Goal: Task Accomplishment & Management: Use online tool/utility

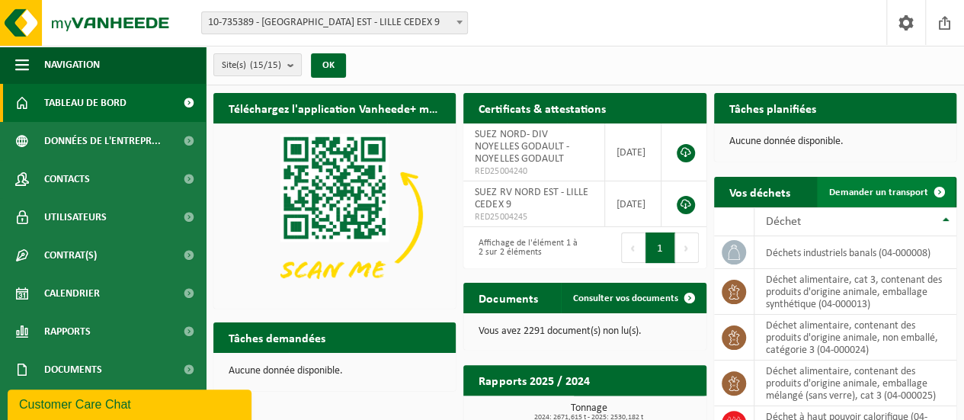
click at [845, 178] on link "Demander un transport" at bounding box center [886, 192] width 138 height 30
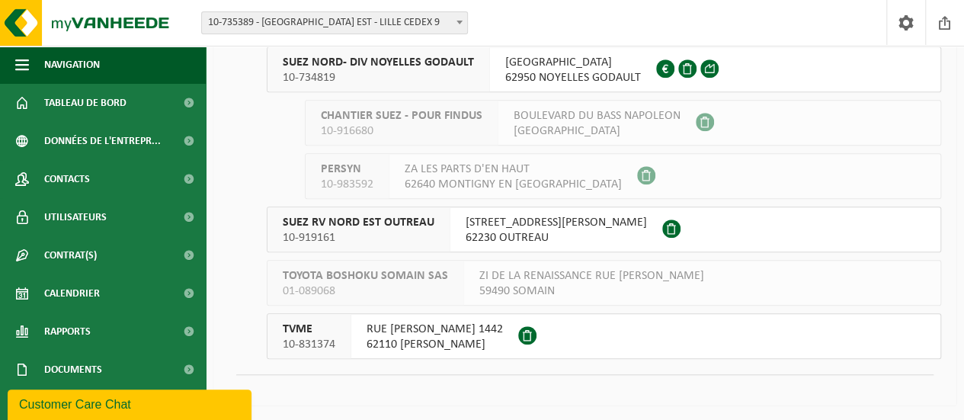
scroll to position [354, 0]
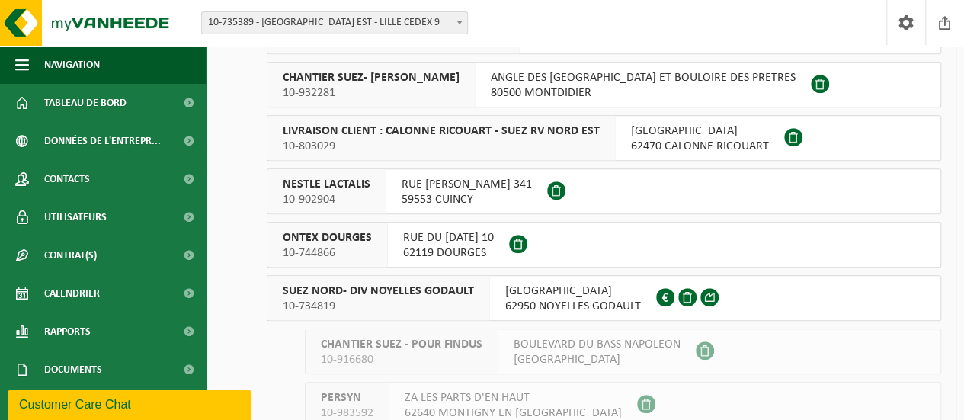
click at [429, 289] on span "SUEZ NORD- DIV NOYELLES GODAULT" at bounding box center [378, 291] width 191 height 15
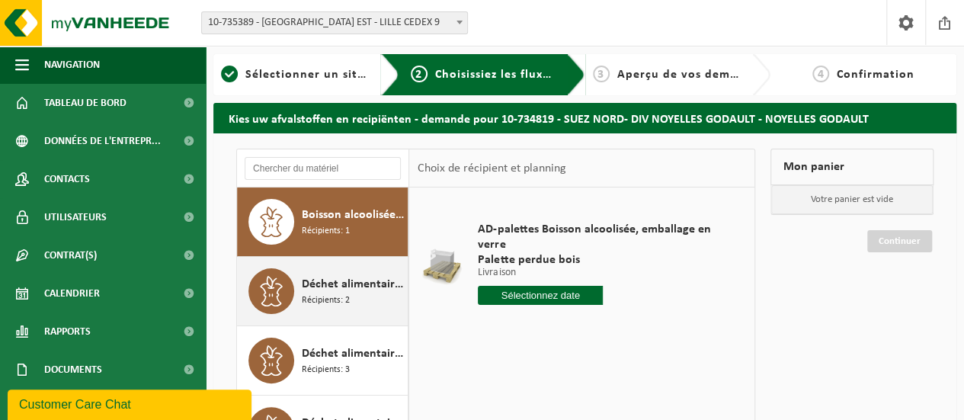
scroll to position [76, 0]
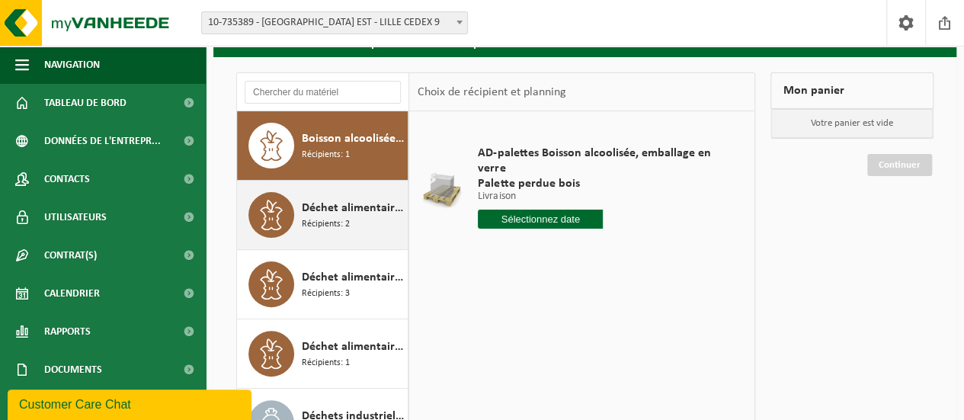
click at [345, 202] on span "Déchet alimentaire, cat 3, contenant des produits d'origine animale, emballage …" at bounding box center [353, 208] width 102 height 18
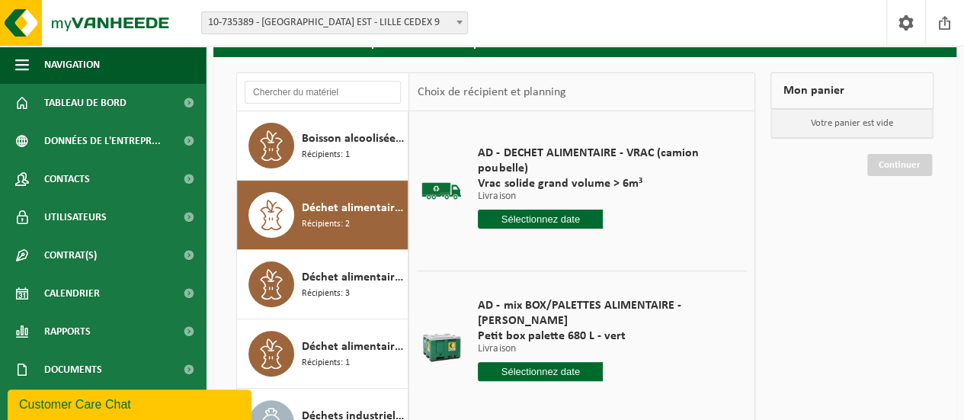
click at [511, 229] on div "AD - DECHET ALIMENTAIRE - VRAC (camion poubelle) Vrac solide grand volume > 6m³…" at bounding box center [602, 190] width 265 height 121
click at [512, 222] on input "text" at bounding box center [540, 219] width 125 height 19
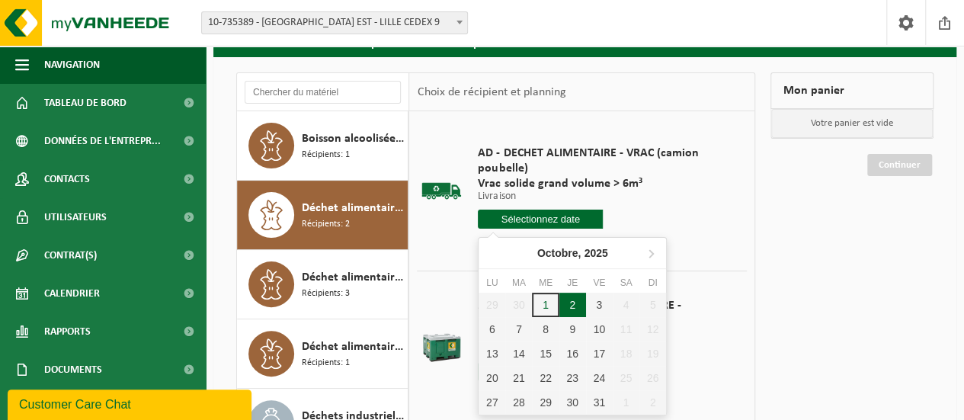
click at [572, 306] on div "2" at bounding box center [572, 305] width 27 height 24
type input "à partir de [DATE]"
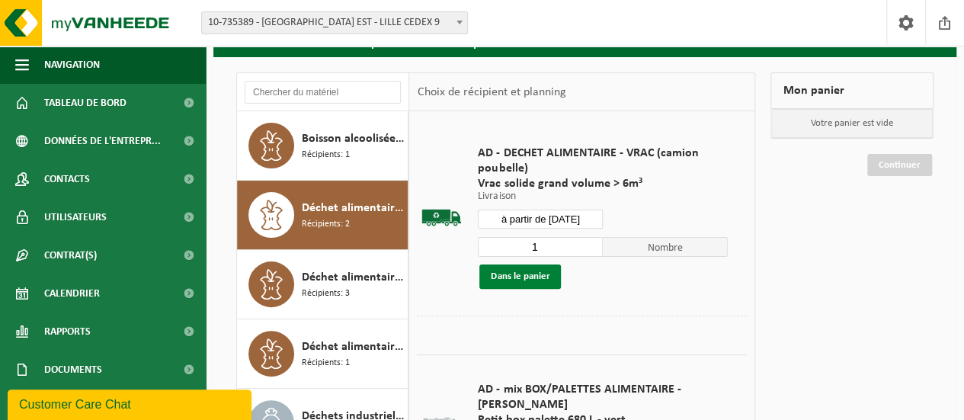
click at [536, 278] on button "Dans le panier" at bounding box center [520, 276] width 82 height 24
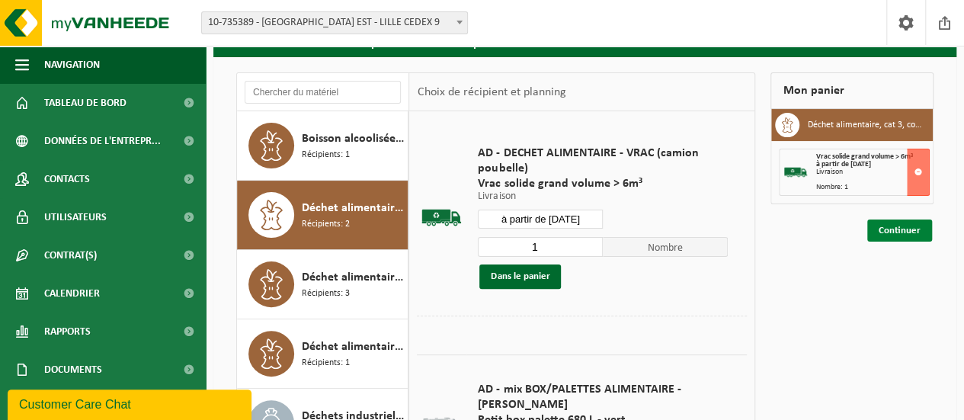
click at [892, 232] on link "Continuer" at bounding box center [899, 231] width 65 height 22
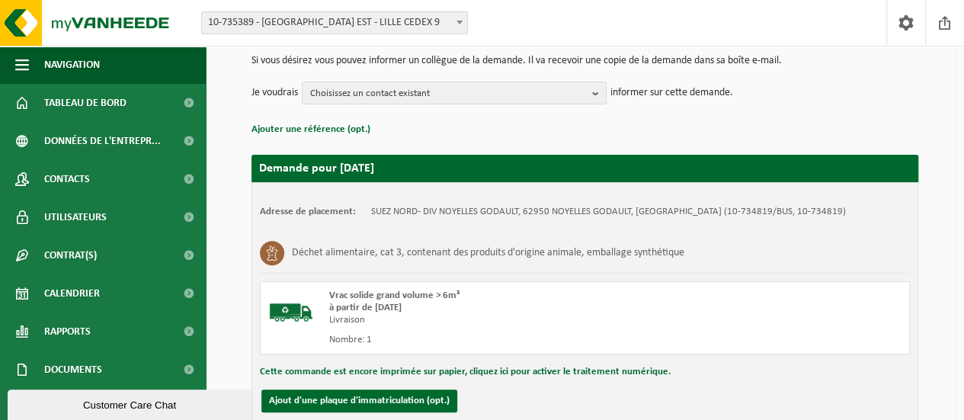
scroll to position [290, 0]
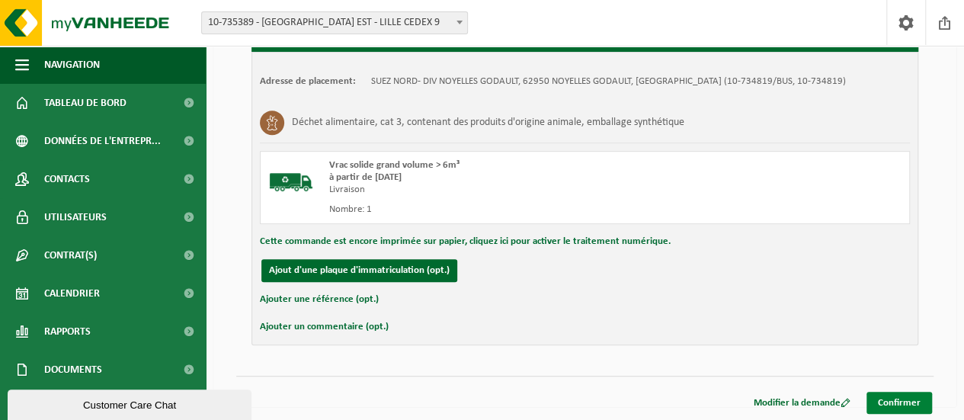
click at [905, 392] on link "Confirmer" at bounding box center [900, 403] width 66 height 22
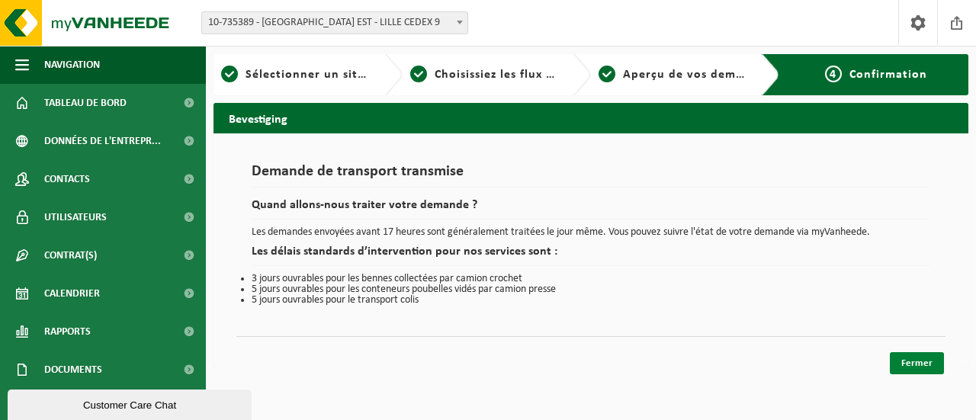
click at [918, 371] on link "Fermer" at bounding box center [917, 363] width 54 height 22
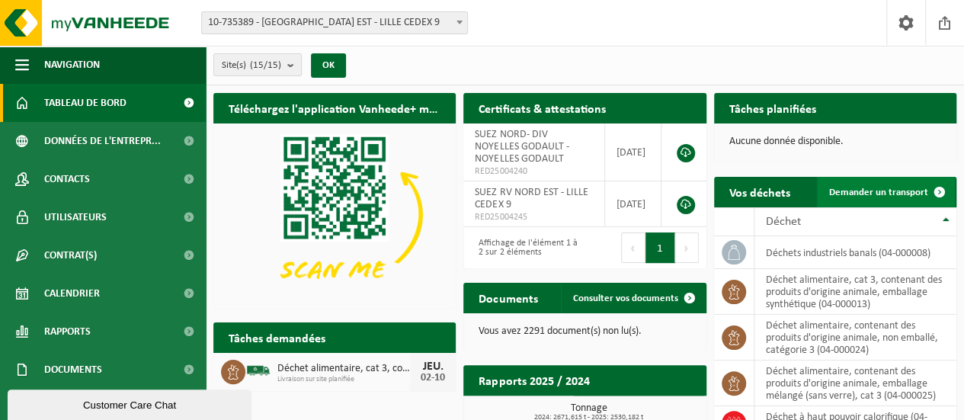
click at [890, 189] on span "Demander un transport" at bounding box center [878, 193] width 99 height 10
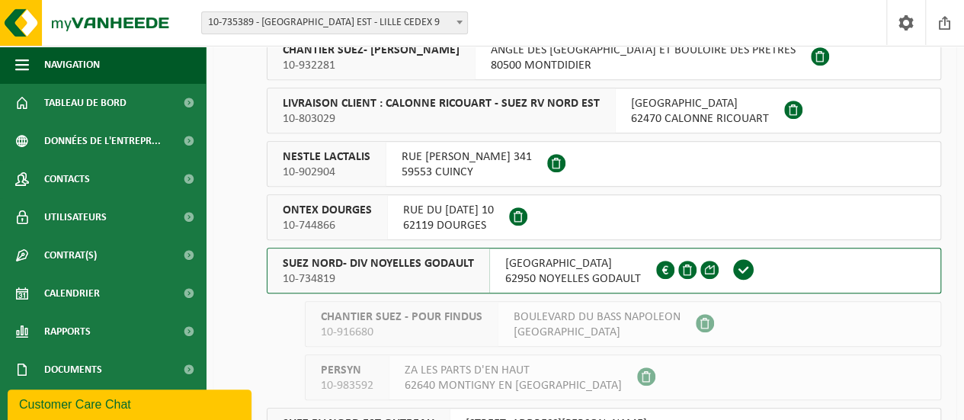
click at [434, 283] on span "10-734819" at bounding box center [378, 278] width 191 height 15
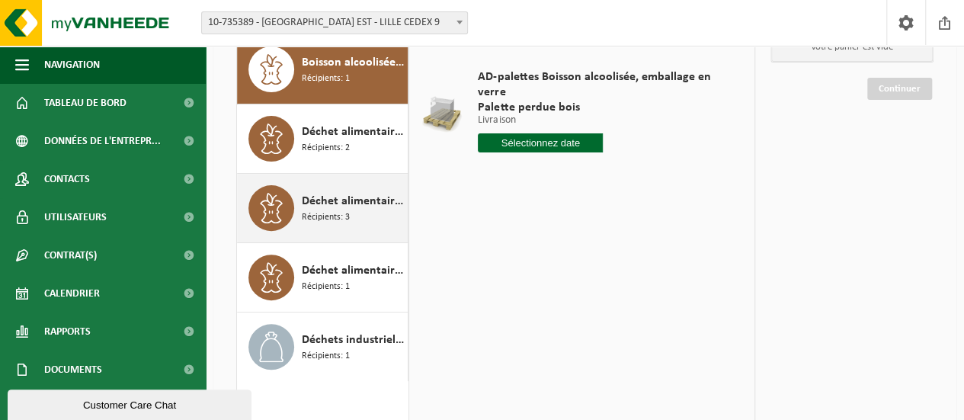
click at [372, 211] on div "Déchet alimentaire, catégorie 2, contenant des produits d'origine animale, emba…" at bounding box center [353, 208] width 102 height 46
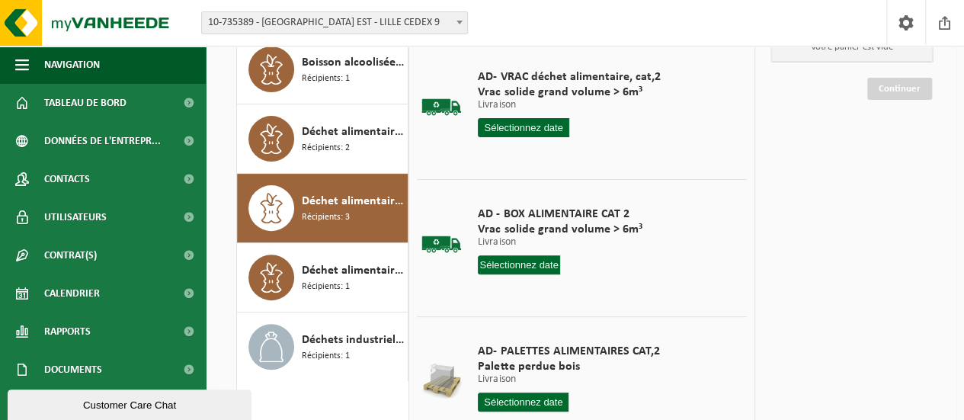
click at [524, 260] on input "text" at bounding box center [519, 264] width 82 height 19
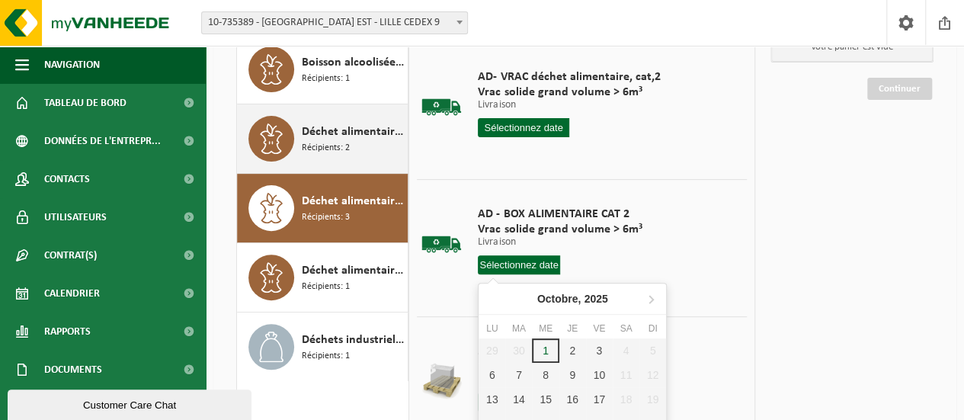
click at [330, 144] on span "Récipients: 2" at bounding box center [326, 148] width 48 height 14
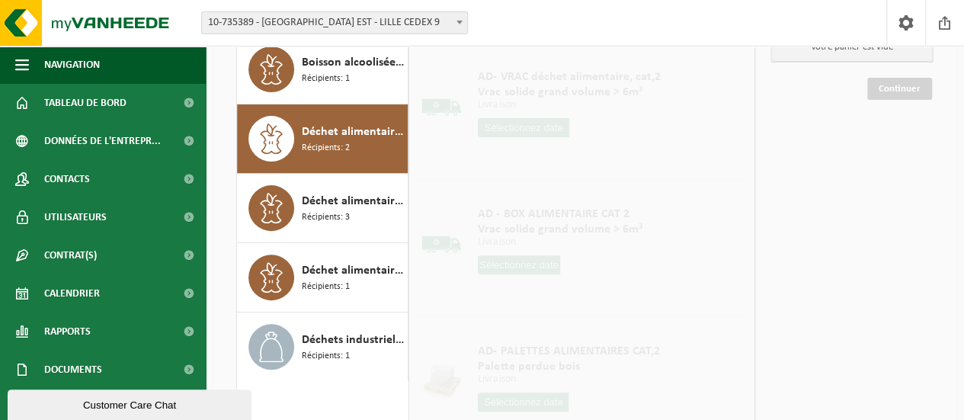
click at [361, 146] on div "Déchet alimentaire, cat 3, contenant des produits d'origine animale, emballage …" at bounding box center [353, 139] width 102 height 46
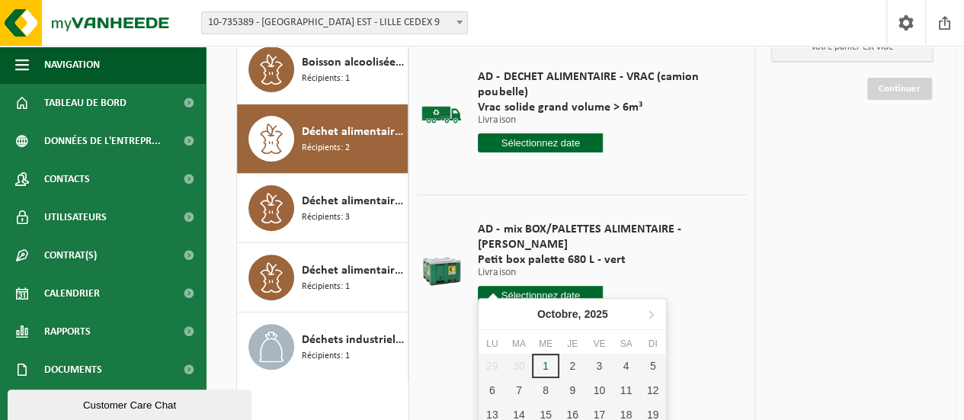
click at [540, 286] on input "text" at bounding box center [540, 295] width 125 height 19
click at [575, 365] on div "2" at bounding box center [572, 366] width 27 height 24
type input "à partir de [DATE]"
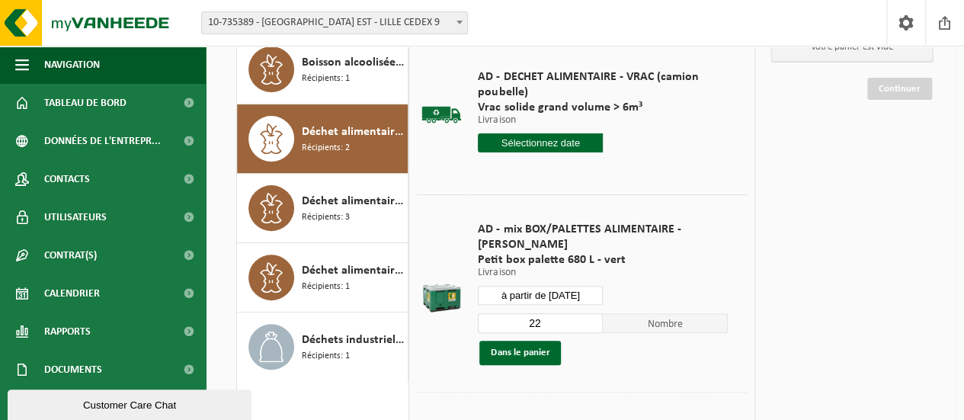
drag, startPoint x: 536, startPoint y: 316, endPoint x: 512, endPoint y: 319, distance: 23.8
click at [512, 319] on div "22 Nombre Dans le panier" at bounding box center [603, 339] width 250 height 53
type input "1"
click at [523, 341] on button "Dans le panier" at bounding box center [520, 353] width 82 height 24
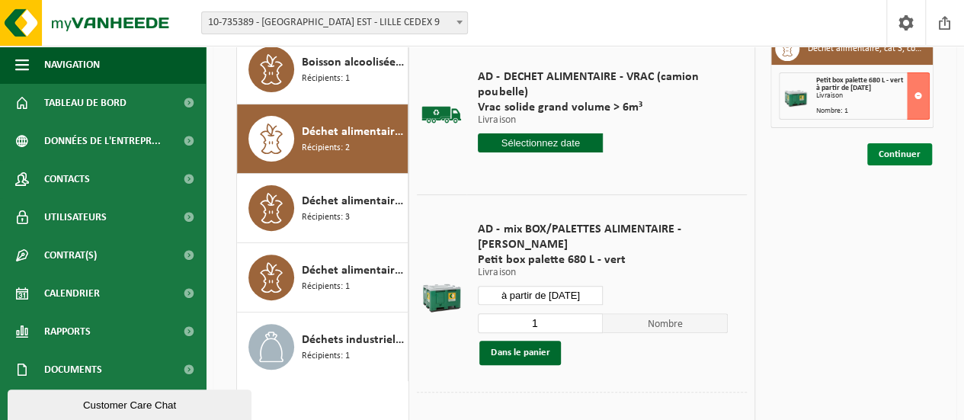
click at [896, 155] on link "Continuer" at bounding box center [899, 154] width 65 height 22
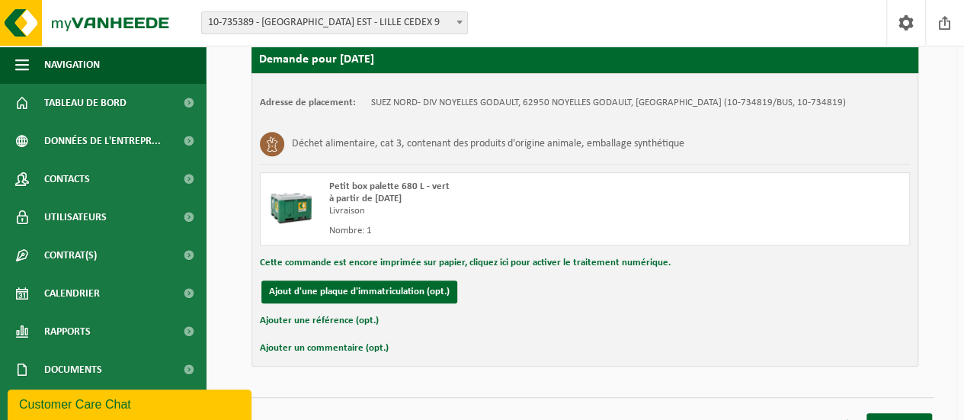
scroll to position [290, 0]
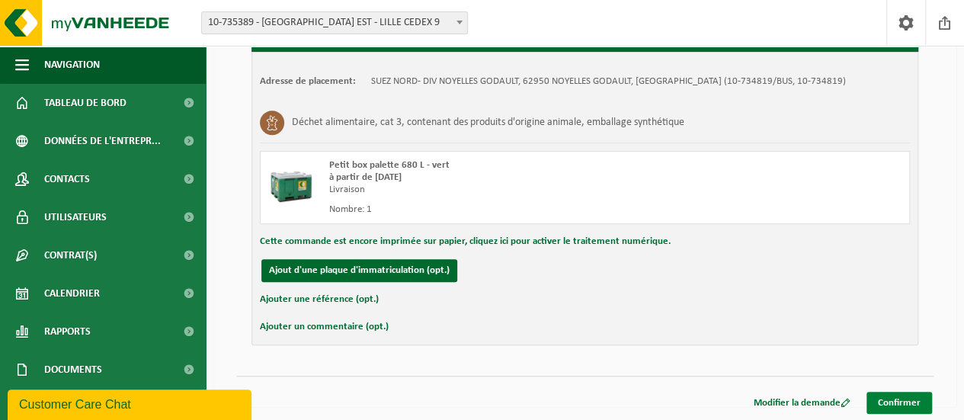
click at [900, 403] on link "Confirmer" at bounding box center [900, 403] width 66 height 22
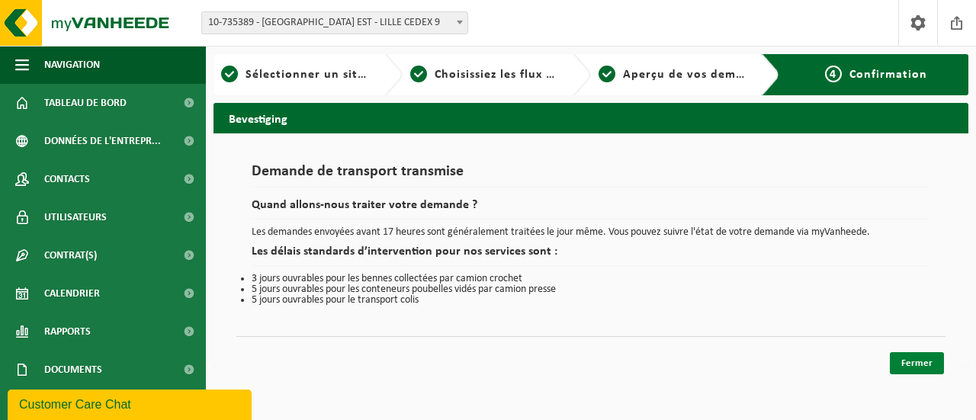
click at [925, 359] on link "Fermer" at bounding box center [917, 363] width 54 height 22
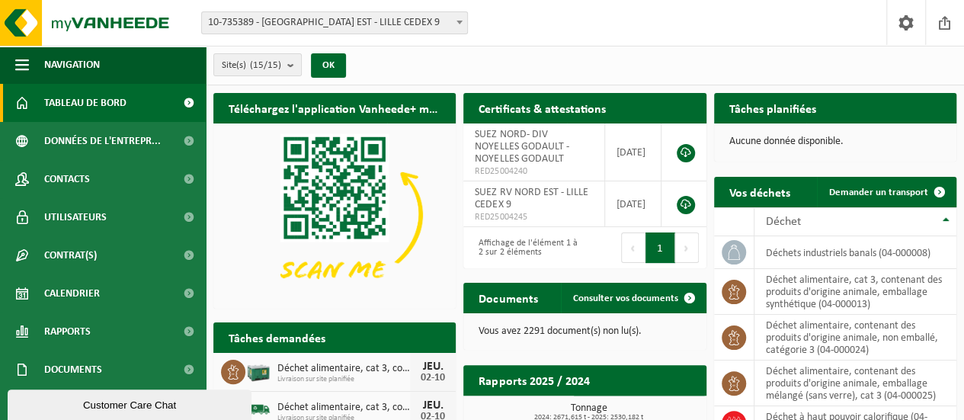
click at [374, 313] on div "Téléchargez l'application Vanheede+ maintenant! [GEOGRAPHIC_DATA]" at bounding box center [335, 200] width 250 height 231
